Goal: Task Accomplishment & Management: Complete application form

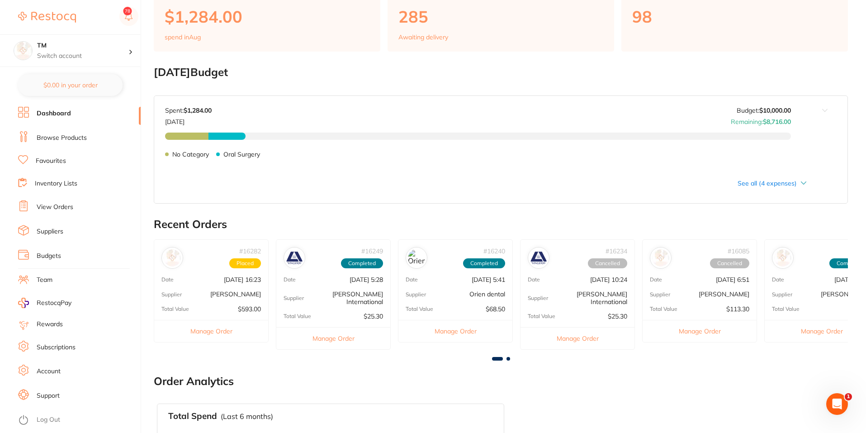
scroll to position [262, 0]
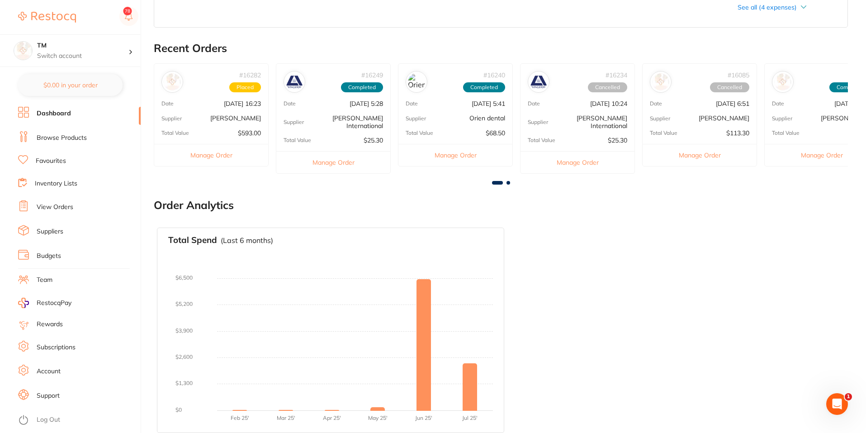
click at [58, 418] on link "Log Out" at bounding box center [49, 419] width 24 height 9
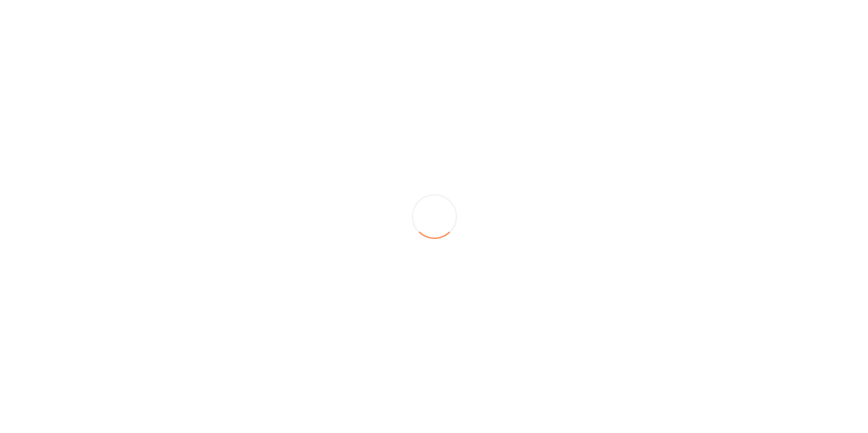
scroll to position [0, 0]
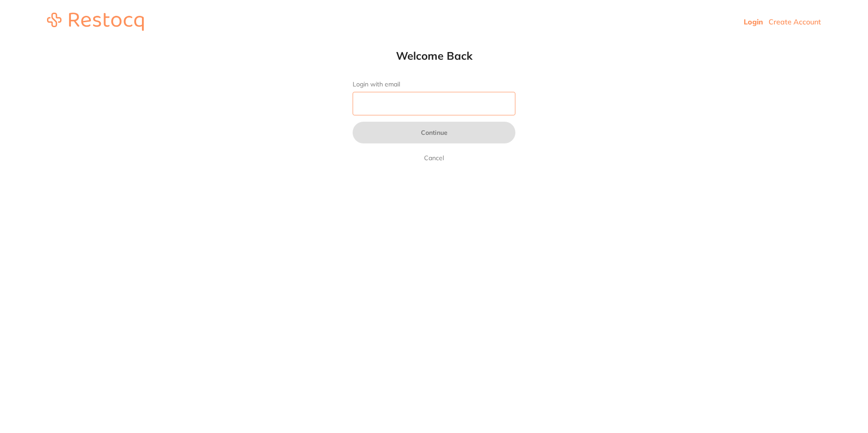
click at [451, 109] on input "Login with email" at bounding box center [434, 104] width 163 height 24
click at [794, 17] on link "Create Account" at bounding box center [795, 21] width 52 height 9
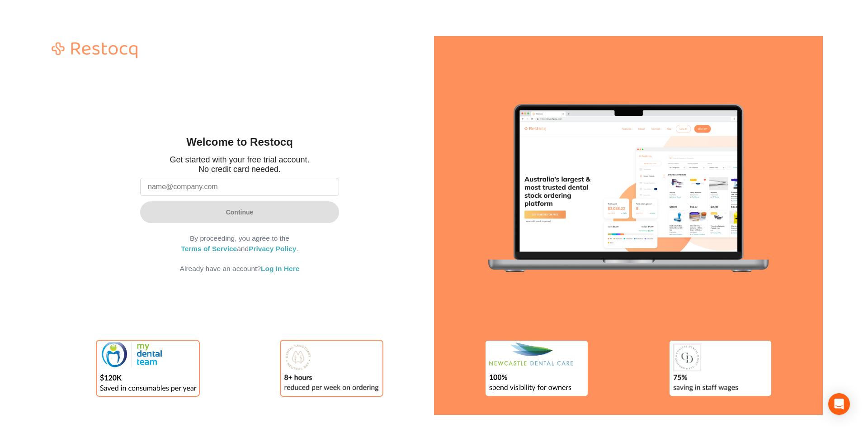
click at [207, 184] on input "email" at bounding box center [239, 187] width 199 height 18
type input "qumozod@mailinator.com"
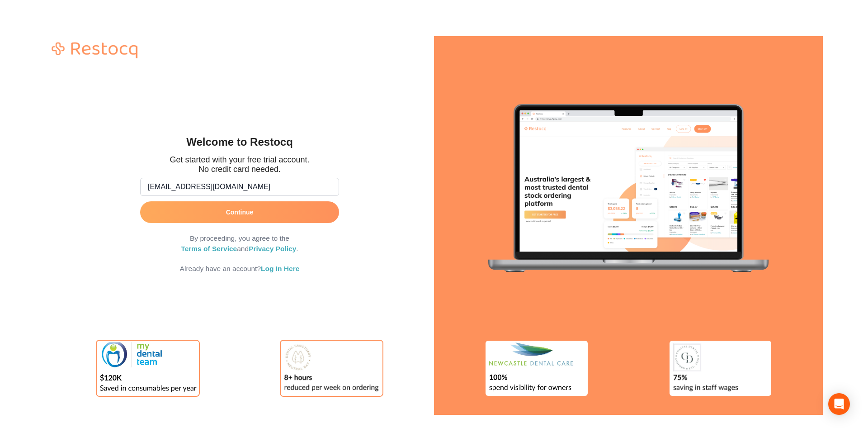
click at [189, 211] on button "Continue" at bounding box center [239, 212] width 199 height 22
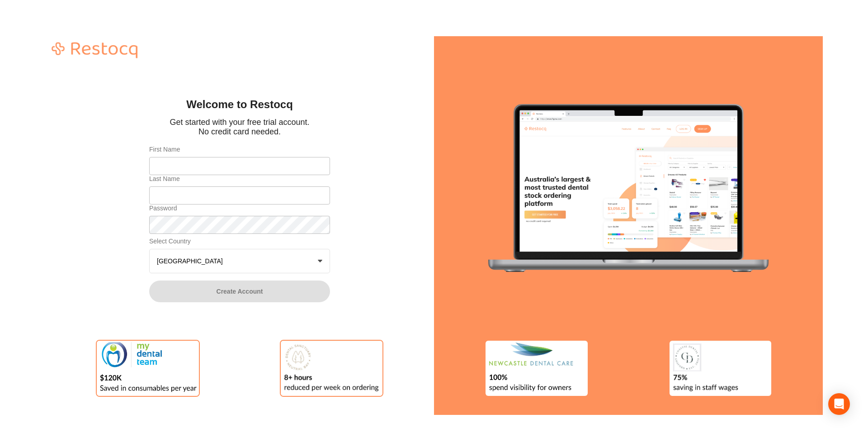
type input "Giacomo"
type input "Ryan"
checkbox input "true"
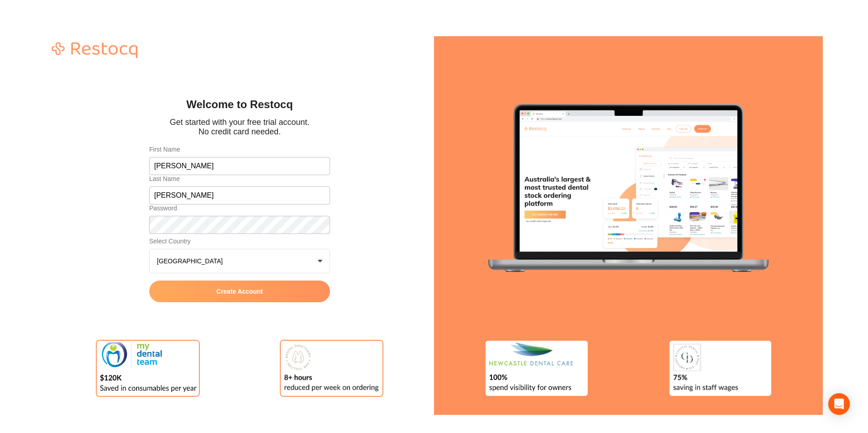
click at [184, 291] on button "Create Account" at bounding box center [239, 291] width 181 height 22
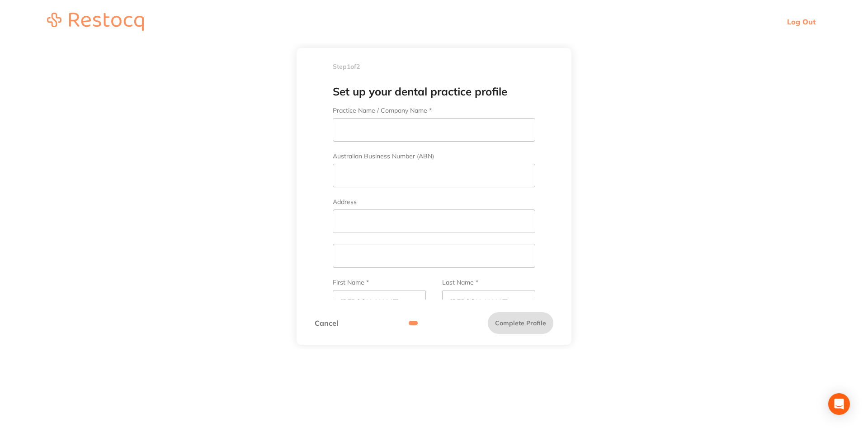
click at [325, 324] on link "Cancel" at bounding box center [327, 323] width 24 height 8
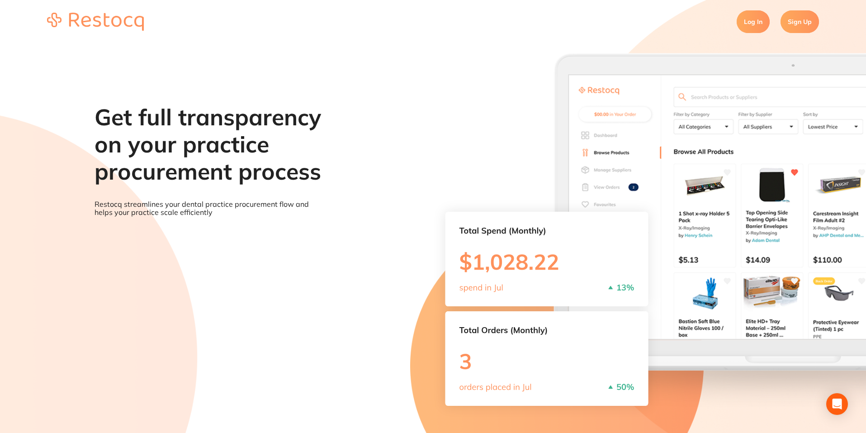
click at [797, 17] on link "Sign Up" at bounding box center [800, 21] width 38 height 23
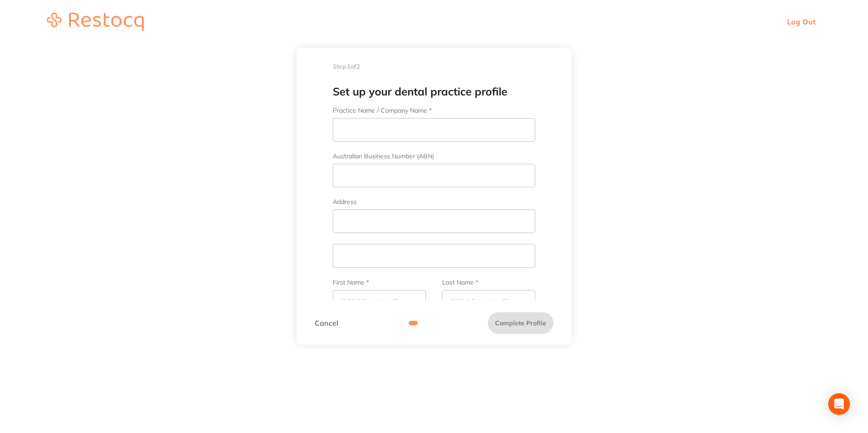
click at [800, 24] on link "Log Out" at bounding box center [801, 21] width 28 height 9
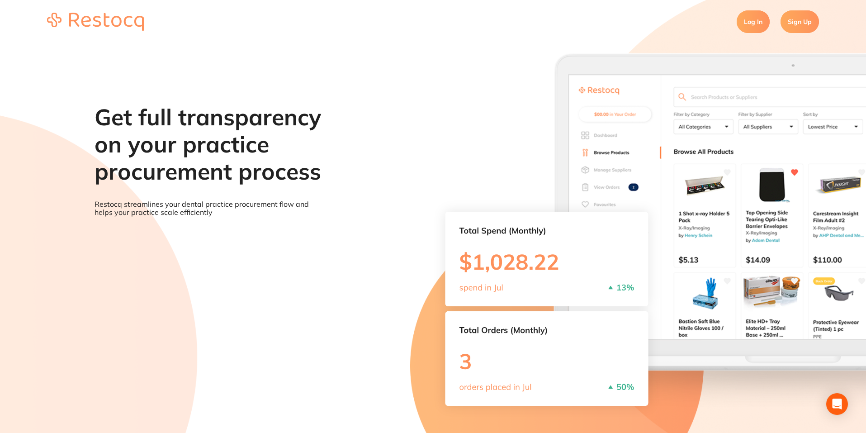
click at [748, 24] on link "Log In" at bounding box center [753, 21] width 33 height 23
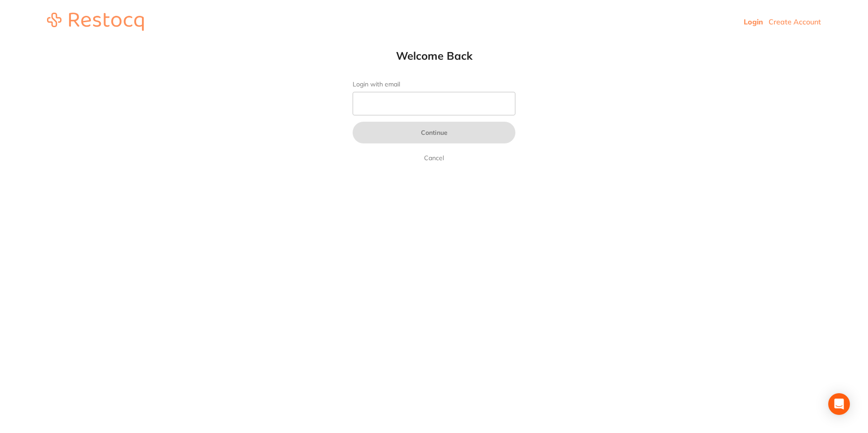
click at [784, 20] on link "Create Account" at bounding box center [795, 21] width 52 height 9
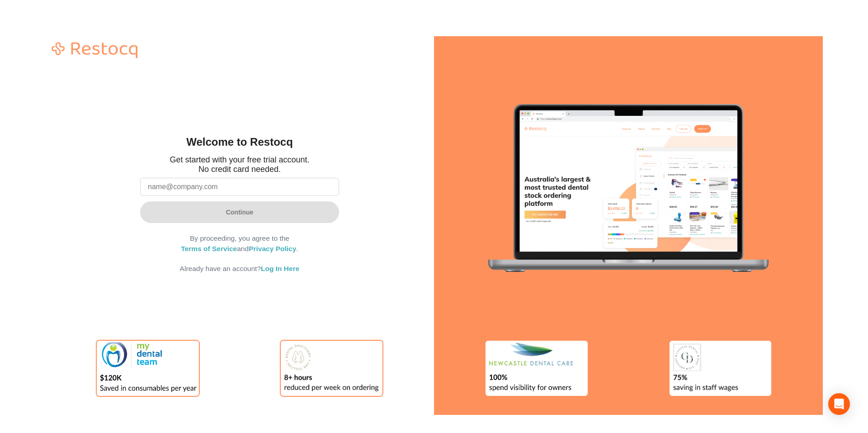
click at [292, 181] on input "email" at bounding box center [239, 187] width 199 height 18
type input "qinyquqe@mailinator.com"
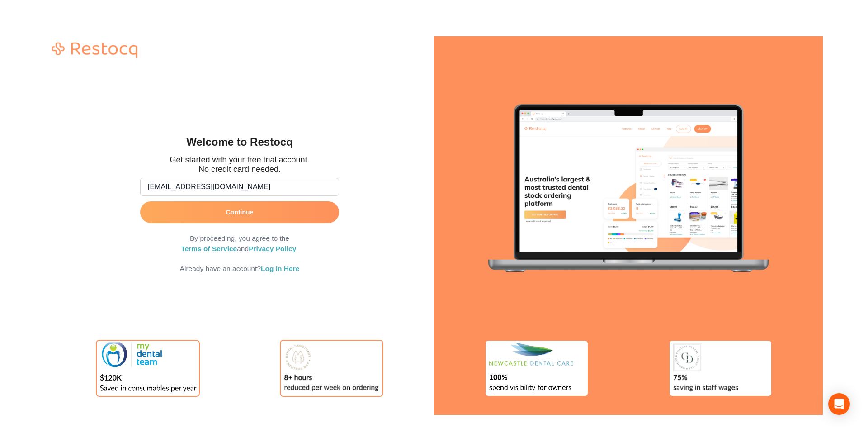
click at [252, 205] on button "Continue" at bounding box center [239, 212] width 199 height 22
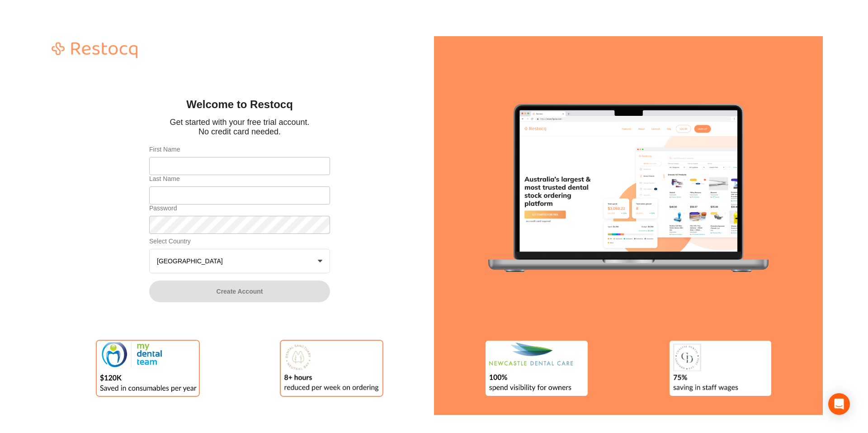
type input "Roanna"
type input "Mcdaniel"
checkbox input "true"
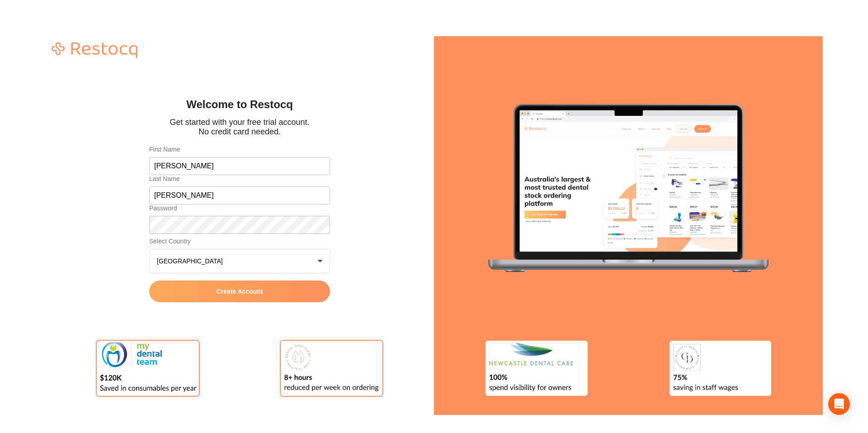
click at [286, 287] on button "Create Account" at bounding box center [239, 291] width 181 height 22
